Goal: Transaction & Acquisition: Purchase product/service

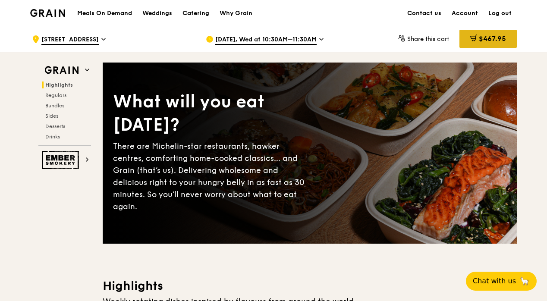
click at [480, 40] on span "$467.95" at bounding box center [492, 39] width 27 height 8
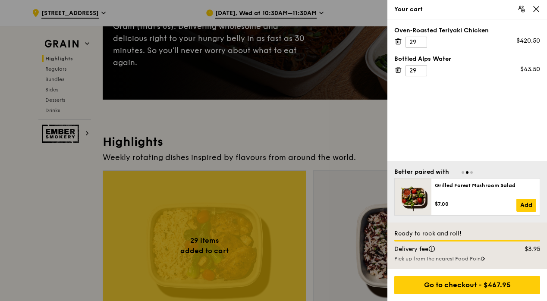
scroll to position [216, 0]
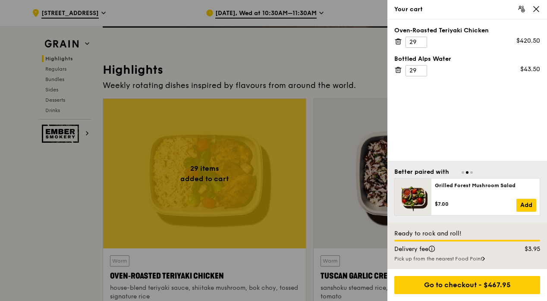
click at [480, 248] on div "Delivery fee" at bounding box center [447, 249] width 117 height 9
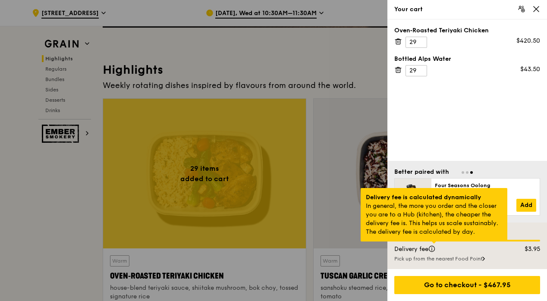
click at [433, 244] on div at bounding box center [434, 243] width 4 height 2
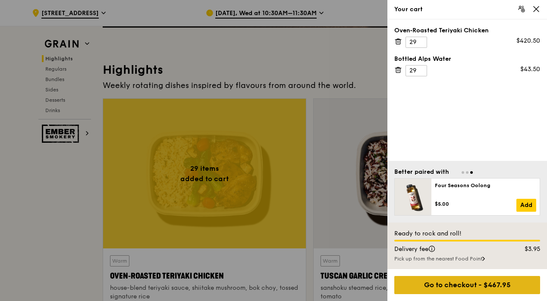
click at [464, 281] on div "Go to checkout - $467.95" at bounding box center [468, 285] width 146 height 18
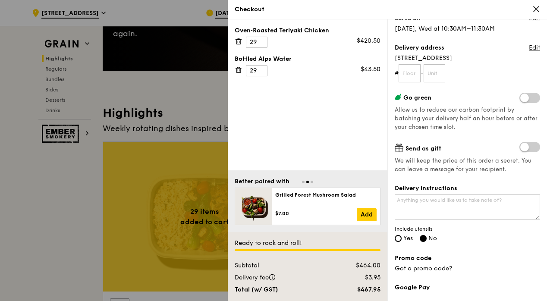
scroll to position [173, 0]
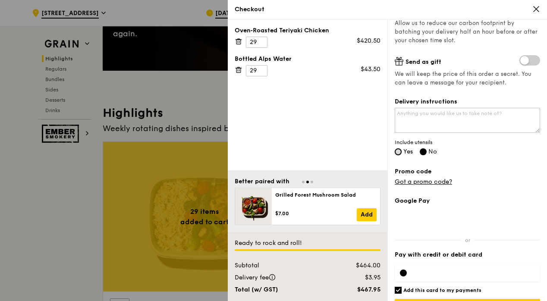
click at [396, 151] on input "Yes" at bounding box center [398, 151] width 7 height 7
radio input "true"
radio input "false"
click at [508, 167] on label "Promo code" at bounding box center [467, 171] width 145 height 9
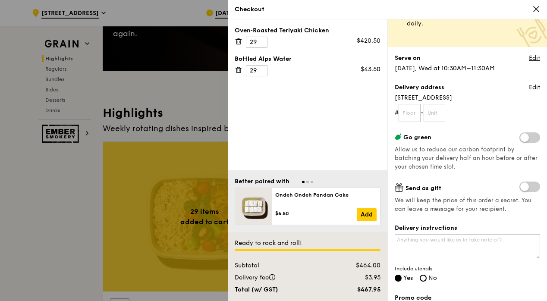
scroll to position [43, 0]
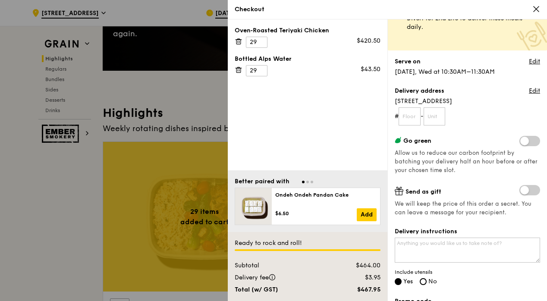
click at [537, 6] on icon at bounding box center [537, 9] width 8 height 8
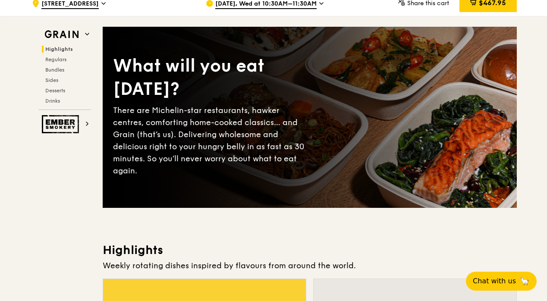
scroll to position [0, 0]
